Goal: Complete application form

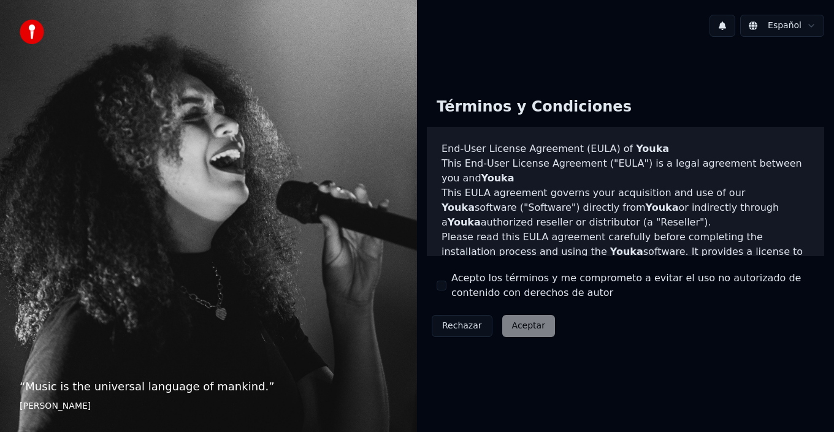
click at [457, 329] on button "Rechazar" at bounding box center [461, 326] width 61 height 22
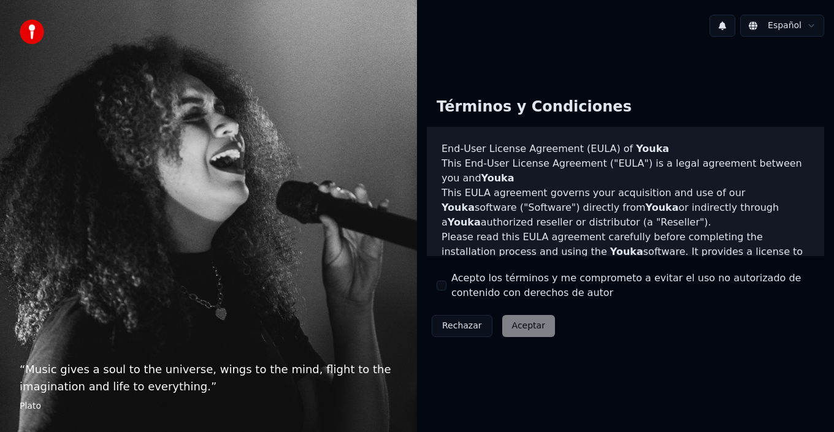
click at [438, 282] on button "Acepto los términos y me comprometo a evitar el uso no autorizado de contenido …" at bounding box center [441, 286] width 10 height 10
click at [526, 332] on button "Aceptar" at bounding box center [528, 326] width 53 height 22
